Goal: Task Accomplishment & Management: Use online tool/utility

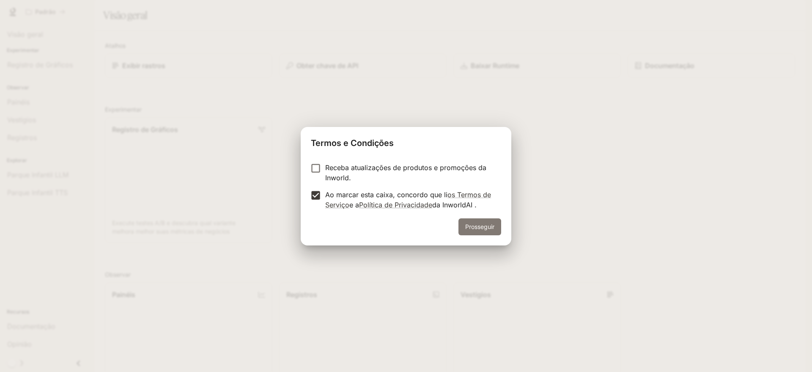
click at [480, 223] on font "Prosseguir" at bounding box center [479, 226] width 29 height 7
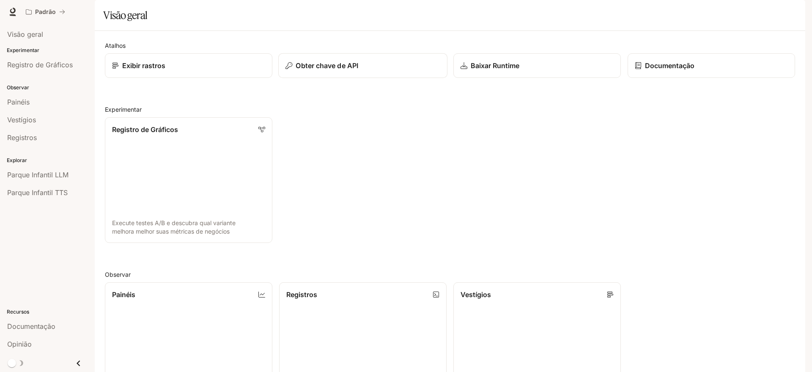
click at [316, 78] on button "Obter chave de API" at bounding box center [362, 65] width 169 height 25
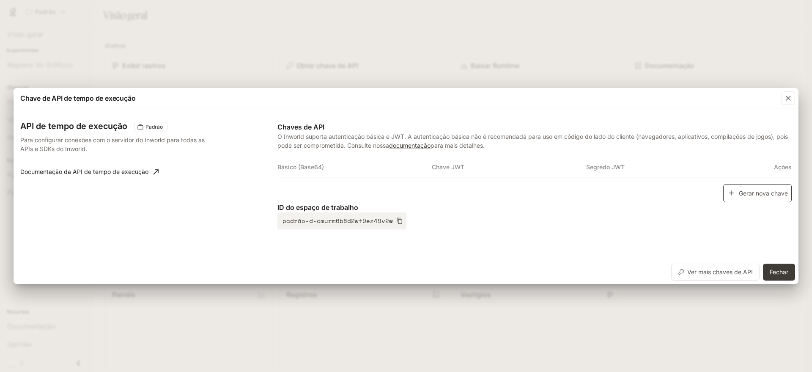
click at [743, 190] on font "Gerar nova chave" at bounding box center [763, 192] width 49 height 7
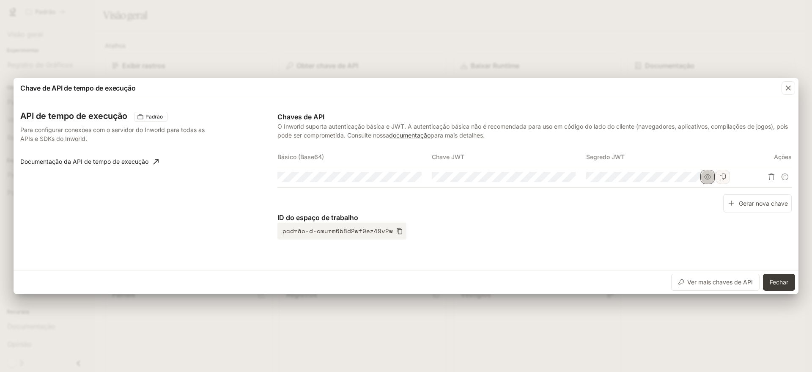
click at [712, 178] on button "button" at bounding box center [708, 177] width 14 height 14
click at [551, 179] on icon "button" at bounding box center [553, 176] width 7 height 7
click at [402, 174] on icon "button" at bounding box center [399, 176] width 7 height 7
click at [416, 176] on icon "Copiar Básico (Base64)" at bounding box center [414, 176] width 7 height 7
click at [567, 173] on icon "Copiar chave" at bounding box center [569, 176] width 7 height 7
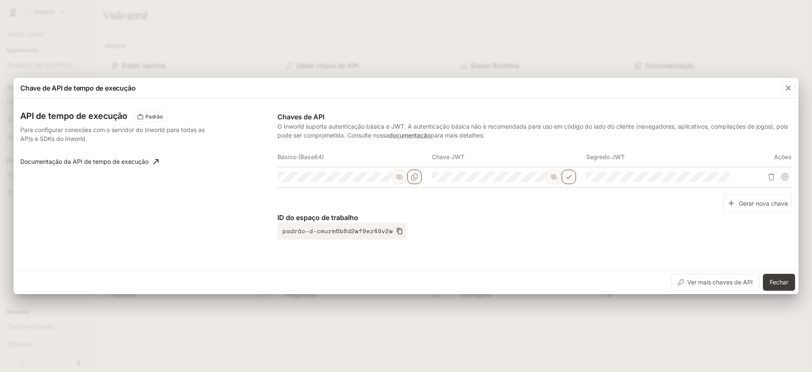
click at [744, 180] on div at bounding box center [766, 177] width 52 height 14
click at [770, 279] on font "Fechar" at bounding box center [779, 281] width 19 height 7
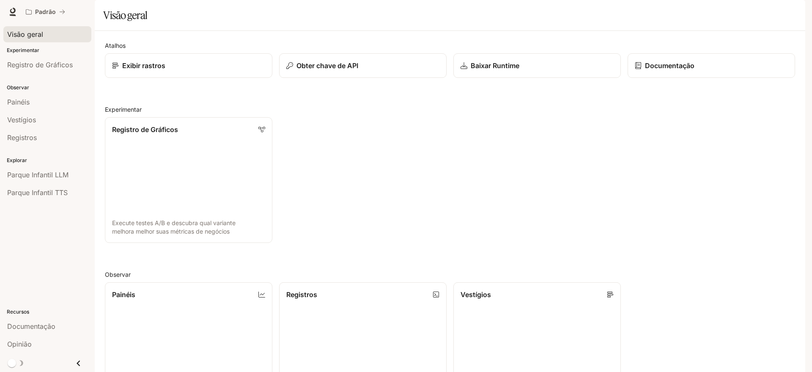
click at [31, 36] on font "Visão geral" at bounding box center [25, 34] width 36 height 8
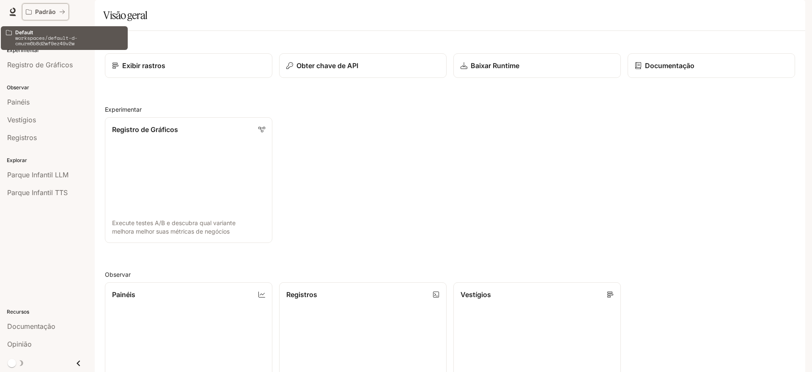
click at [58, 11] on div "Padrão" at bounding box center [42, 11] width 33 height 7
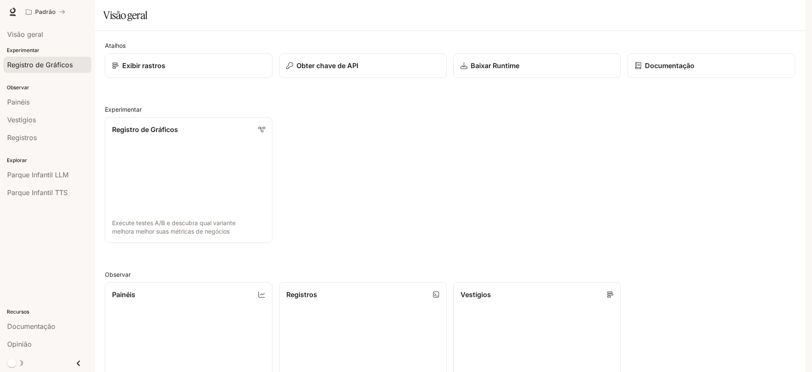
click at [26, 61] on font "Registro de Gráficos" at bounding box center [40, 64] width 66 height 8
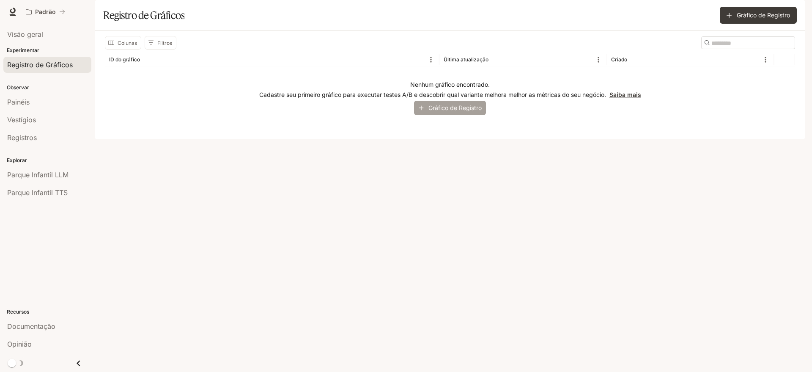
click at [444, 111] on font "Gráfico de Registro" at bounding box center [455, 107] width 53 height 7
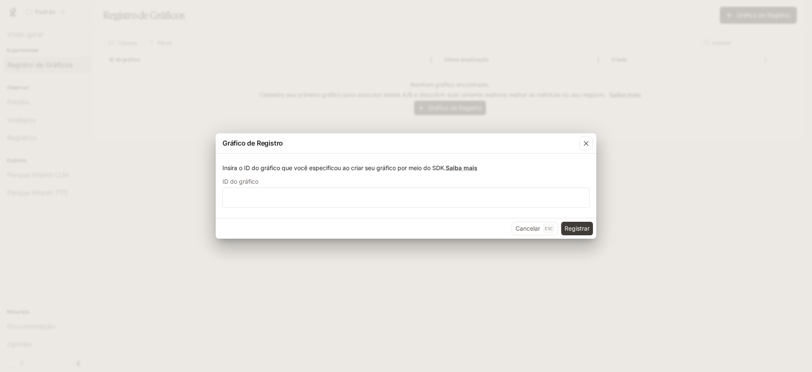
click at [478, 208] on div "Insira o ID do gráfico que você especificou ao criar seu gráfico por meio do SD…" at bounding box center [406, 186] width 381 height 64
click at [469, 198] on input "text" at bounding box center [406, 197] width 366 height 8
type input "**********"
click button "Registrar" at bounding box center [577, 229] width 32 height 14
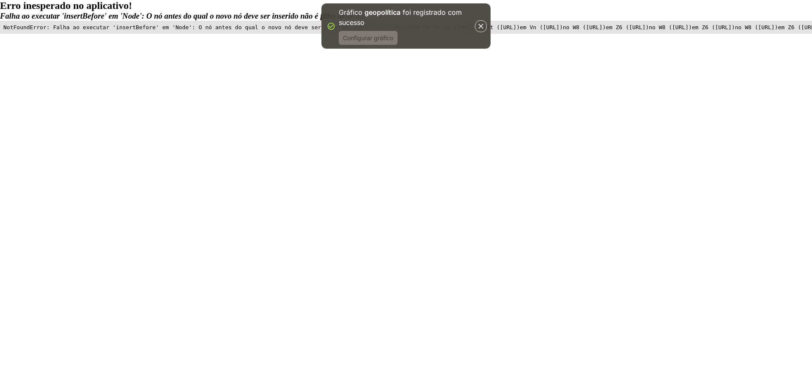
click at [370, 41] on font "Configurar gráfico" at bounding box center [368, 38] width 50 height 11
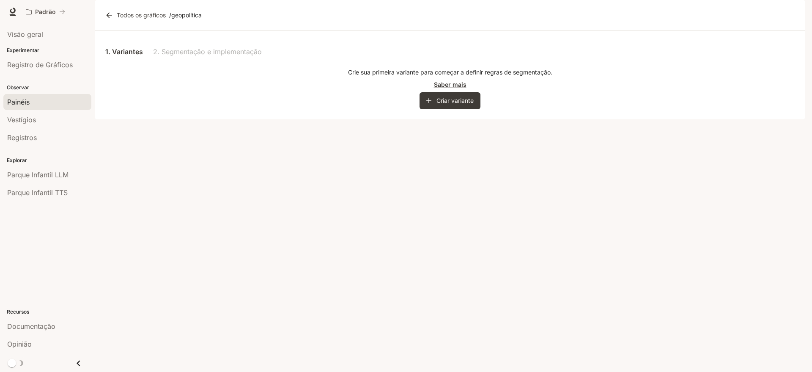
click at [33, 101] on div "Painéis" at bounding box center [47, 102] width 80 height 10
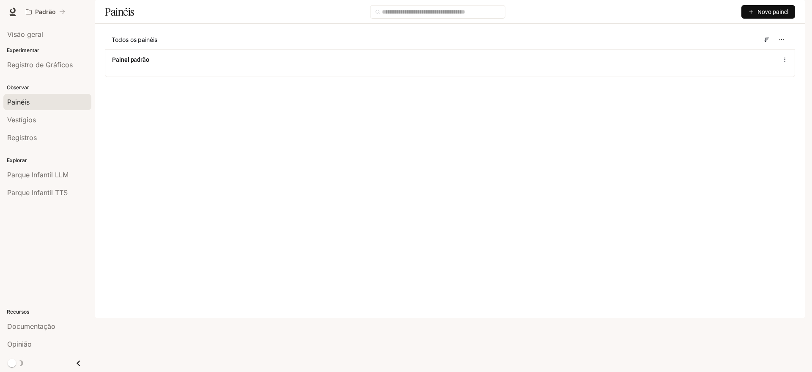
click at [763, 15] on font "Novo painel" at bounding box center [773, 11] width 31 height 7
click at [748, 53] on font "Criar painel" at bounding box center [742, 53] width 30 height 7
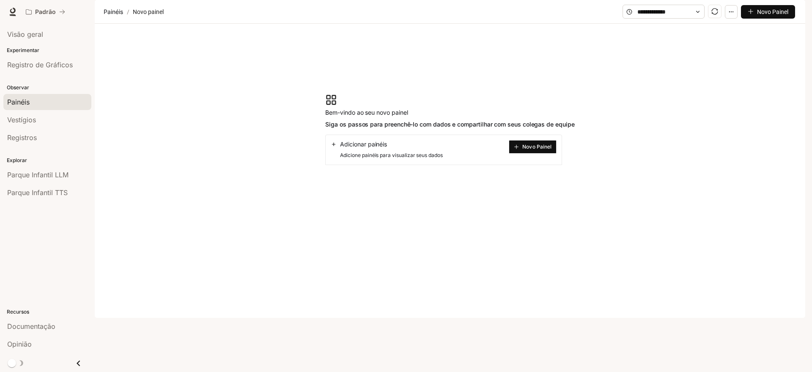
click at [522, 154] on button "Novo Painel" at bounding box center [533, 147] width 48 height 14
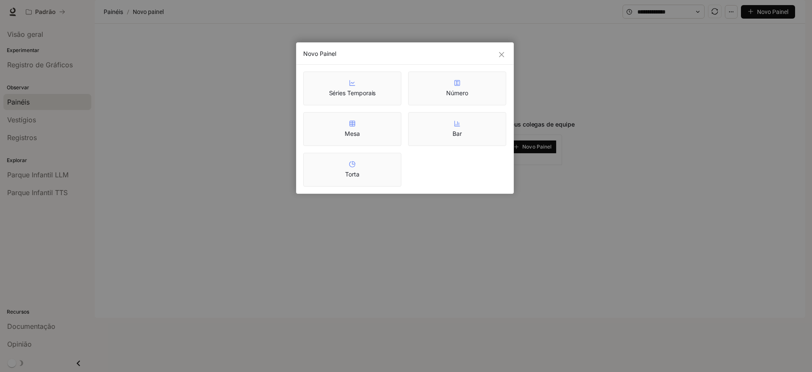
click at [371, 146] on div "Mesa" at bounding box center [352, 129] width 98 height 34
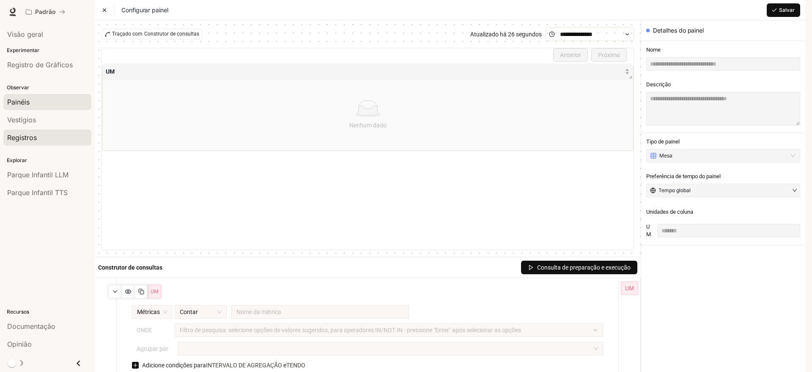
click at [20, 132] on link "Registros" at bounding box center [47, 137] width 88 height 16
